Goal: Check status: Check status

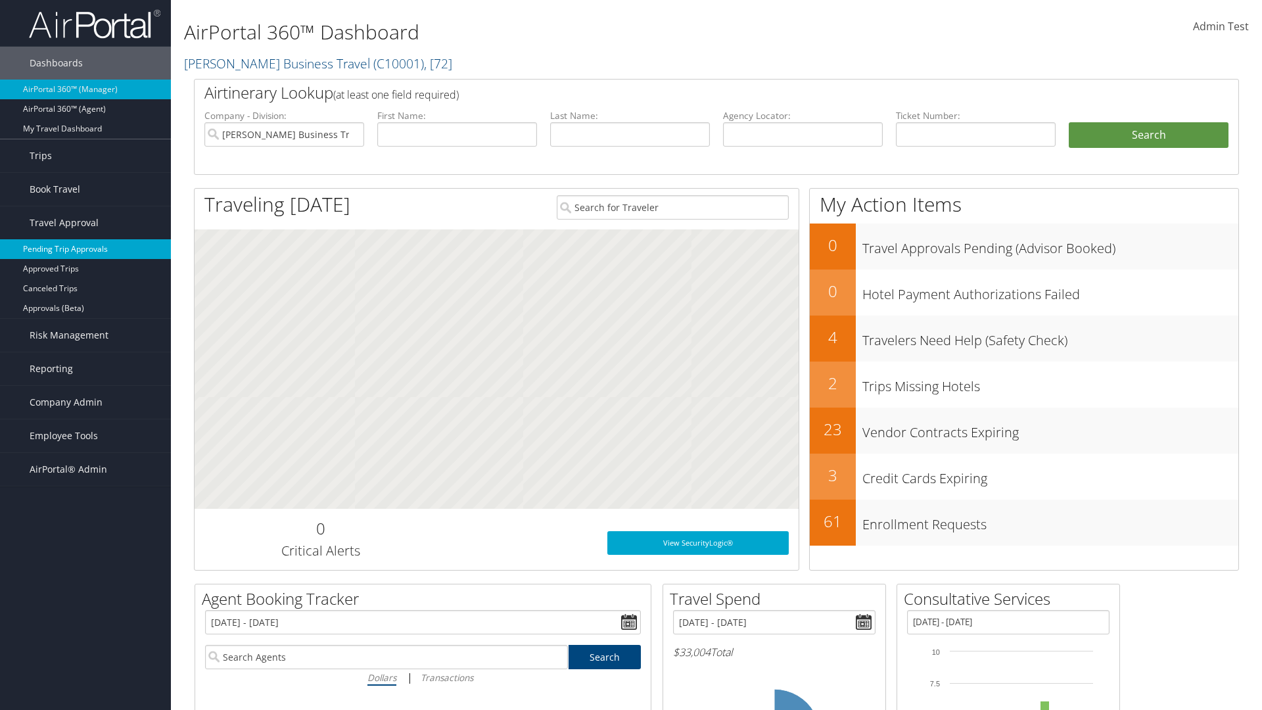
click at [85, 249] on link "Pending Trip Approvals" at bounding box center [85, 249] width 171 height 20
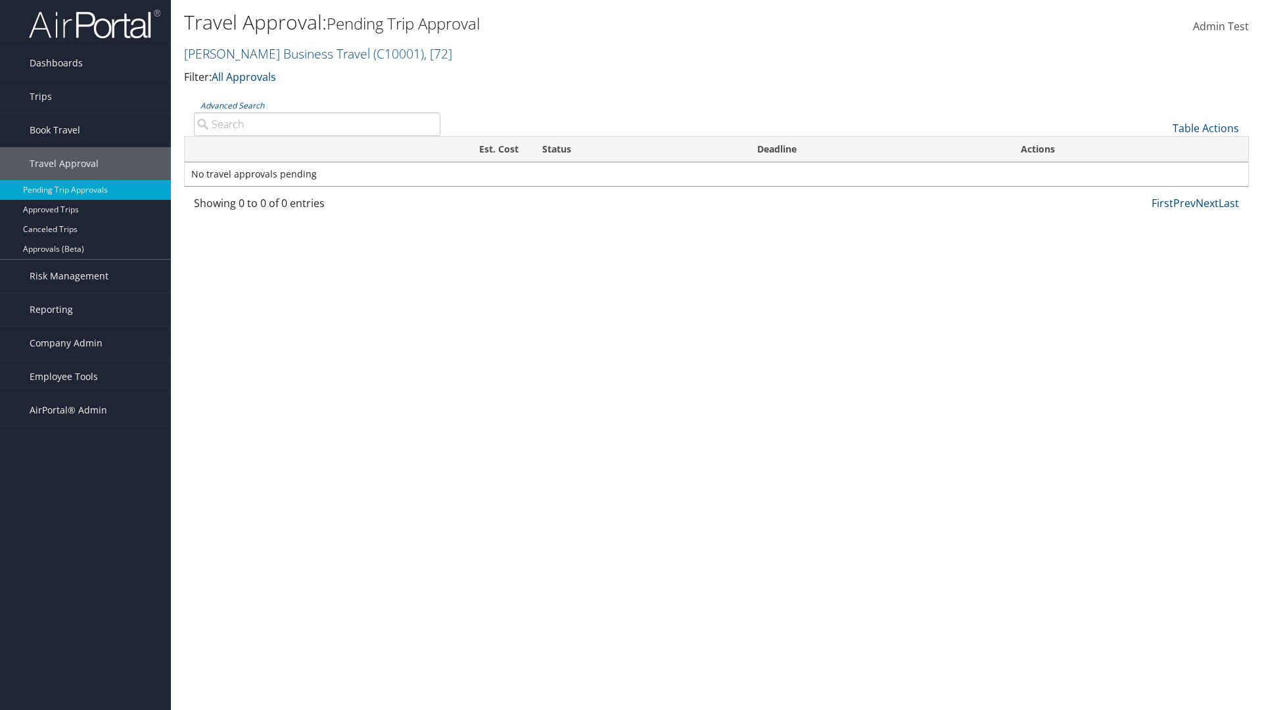
click at [232, 105] on link "Advanced Search" at bounding box center [233, 105] width 64 height 11
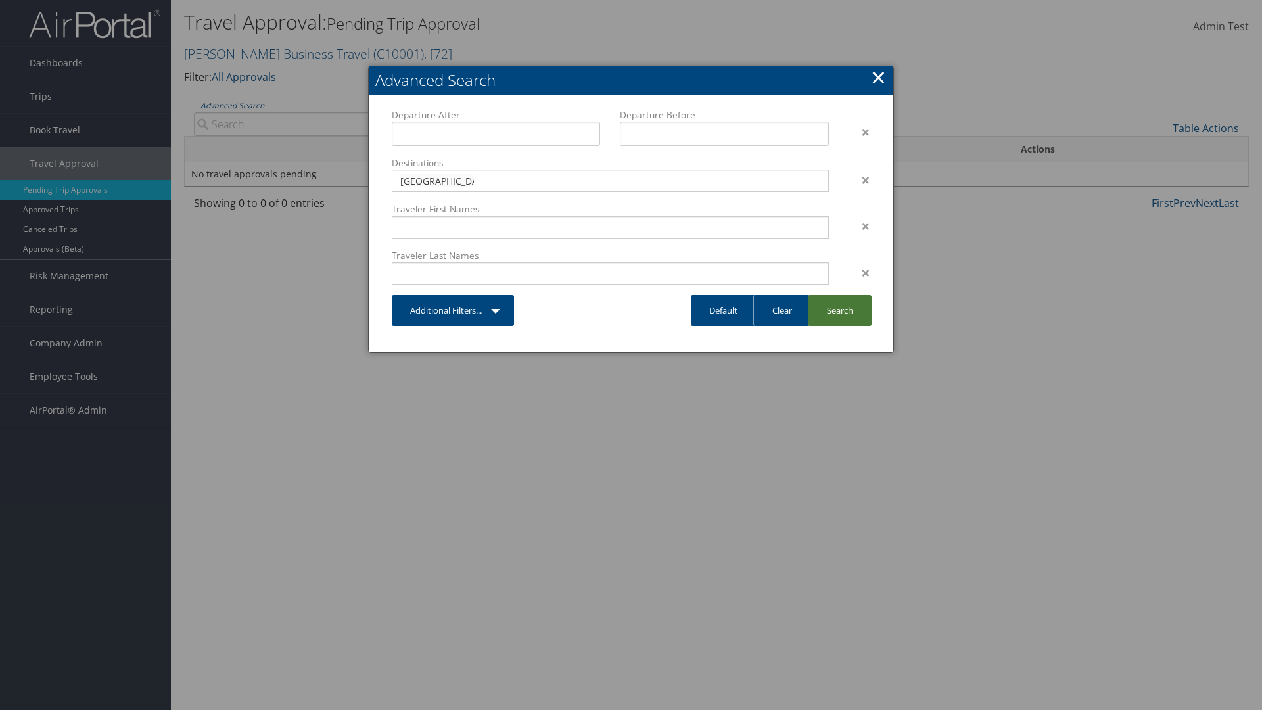
type input "[GEOGRAPHIC_DATA]"
click at [840, 310] on link "Search" at bounding box center [840, 310] width 64 height 31
type input "[GEOGRAPHIC_DATA]"
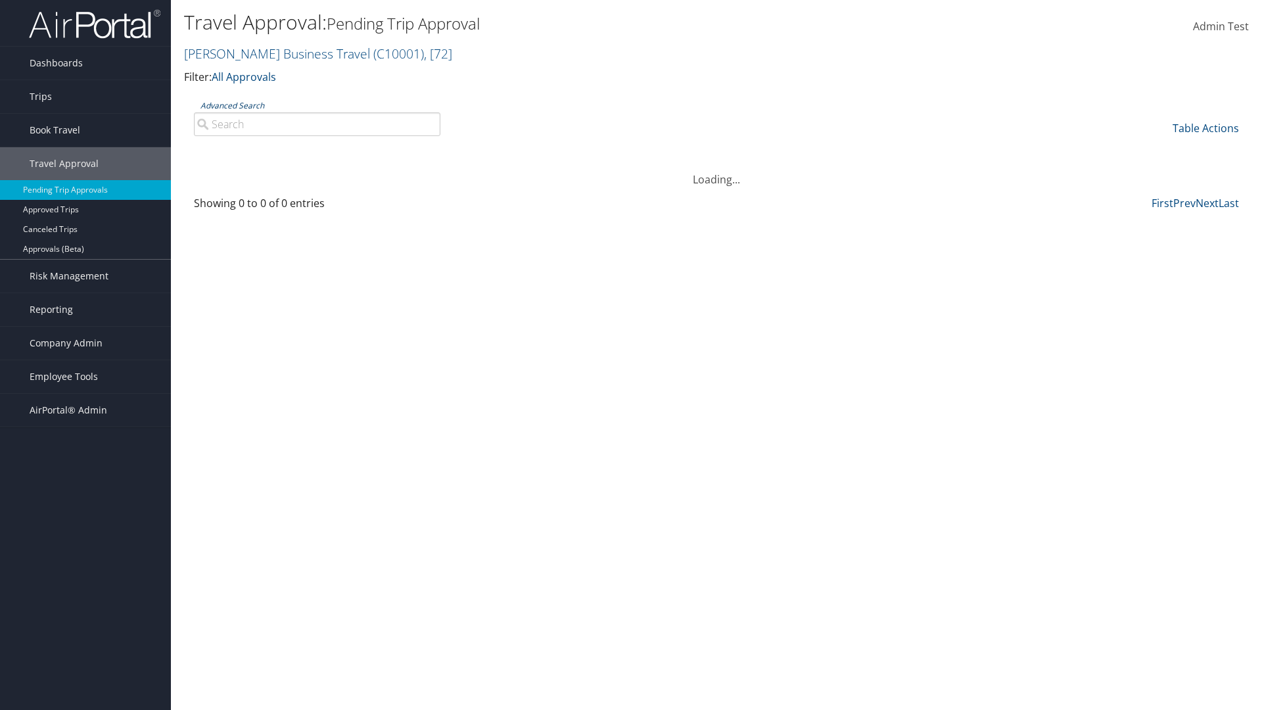
click at [232, 105] on link "Advanced Search" at bounding box center [233, 105] width 64 height 11
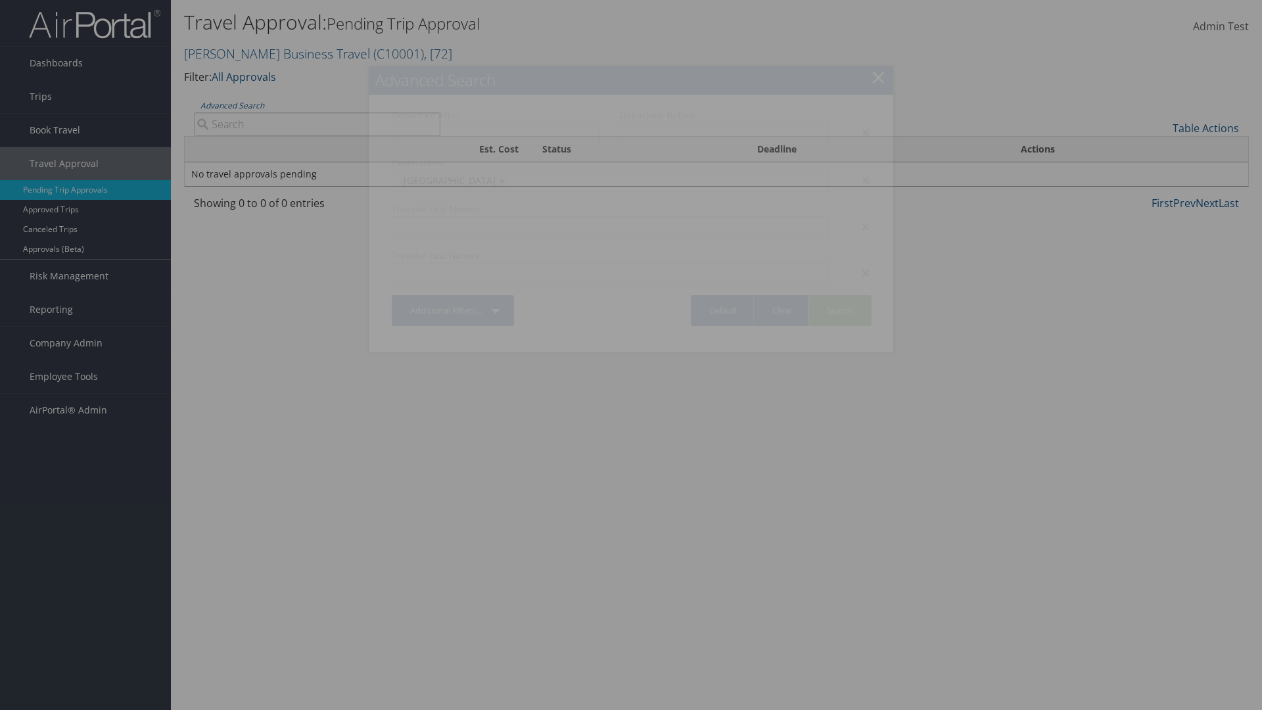
click at [782, 310] on link "Clear" at bounding box center [781, 310] width 57 height 31
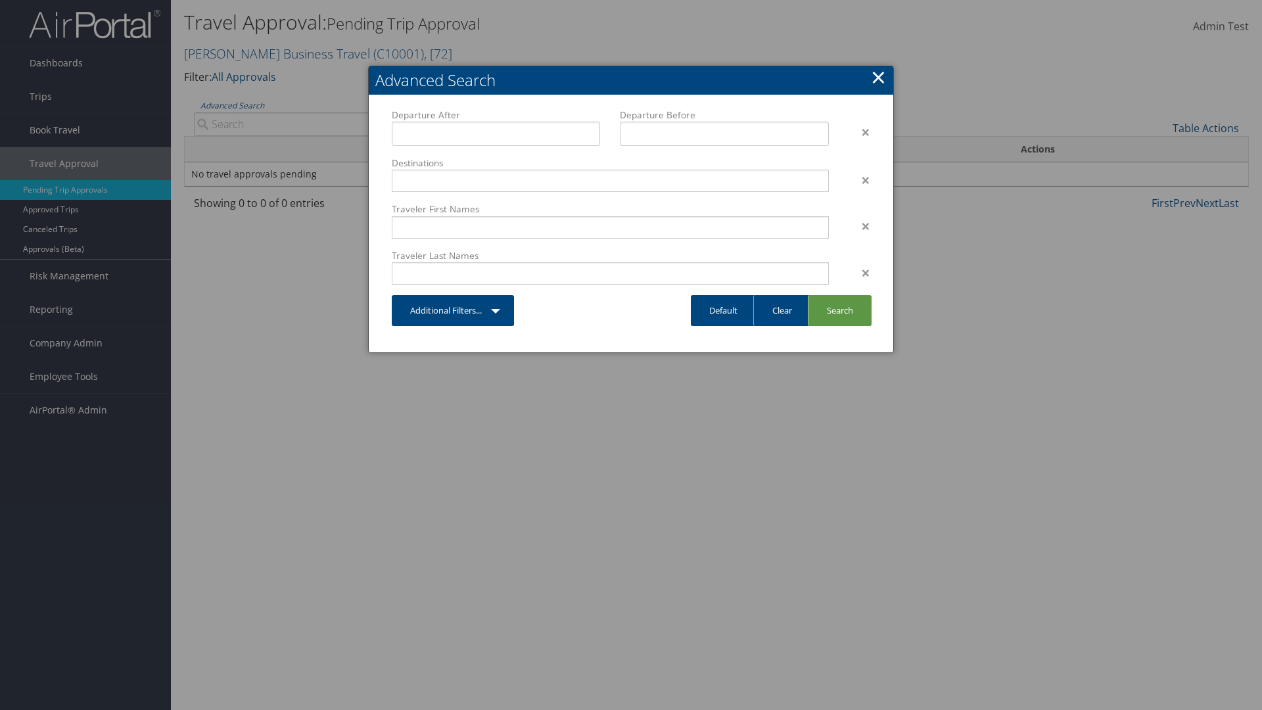
click at [878, 77] on link "×" at bounding box center [878, 77] width 15 height 26
